Goal: Information Seeking & Learning: Understand process/instructions

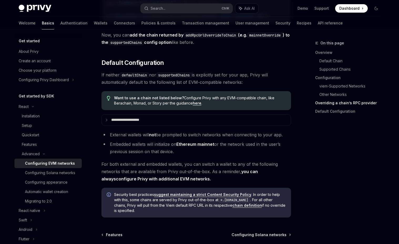
scroll to position [1288, 0]
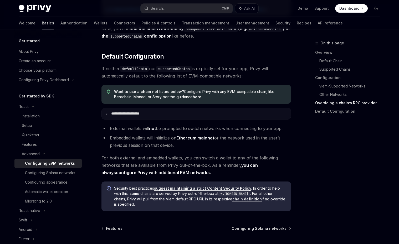
click at [105, 119] on summary "**********" at bounding box center [196, 113] width 189 height 11
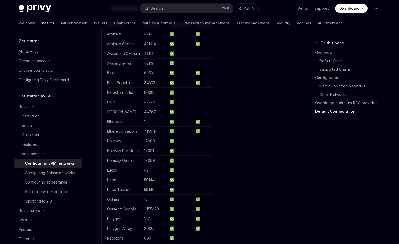
scroll to position [1367, 0]
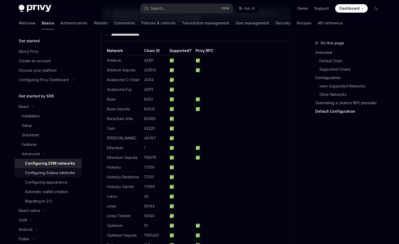
click at [43, 174] on div "Configuring Solana networks" at bounding box center [50, 173] width 50 height 6
type textarea "*"
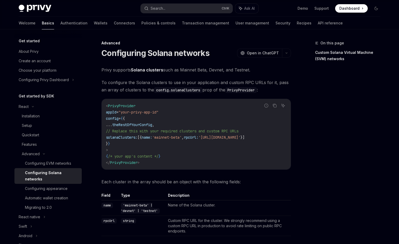
scroll to position [0, 29]
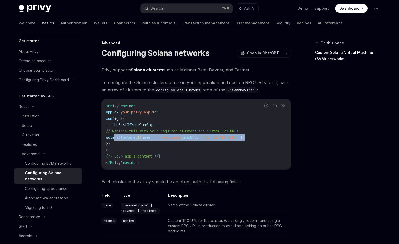
drag, startPoint x: 115, startPoint y: 138, endPoint x: 289, endPoint y: 139, distance: 174.5
click at [287, 139] on code "< PrivyProvider appId = "your-privy-app-id" config = { { ... theRestOfYourConfi…" at bounding box center [196, 134] width 181 height 63
copy span "solanaClusters: [{ name: 'mainnet-beta' , rpcUrl: '[URL][DOMAIN_NAME]' }]"
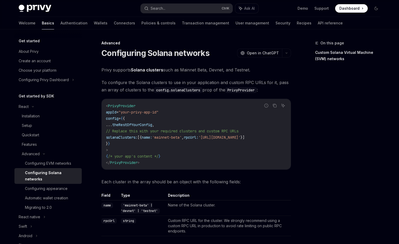
click at [306, 115] on div "On this page Custom Solana Virtual Machine (SVM) networks" at bounding box center [345, 142] width 80 height 204
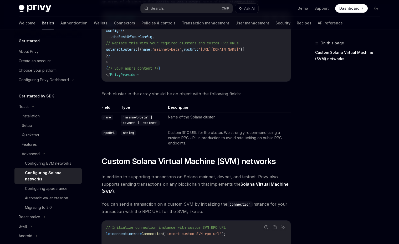
scroll to position [79, 0]
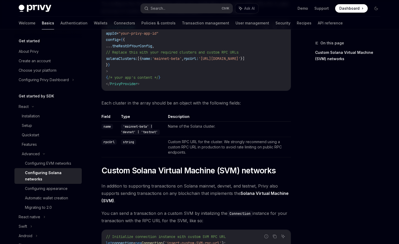
click at [154, 134] on code "'mainnet-beta' | 'devnet' | 'testnet'" at bounding box center [140, 129] width 39 height 11
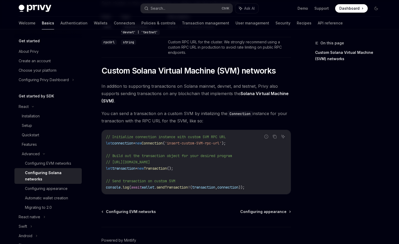
scroll to position [209, 0]
